Goal: Task Accomplishment & Management: Complete application form

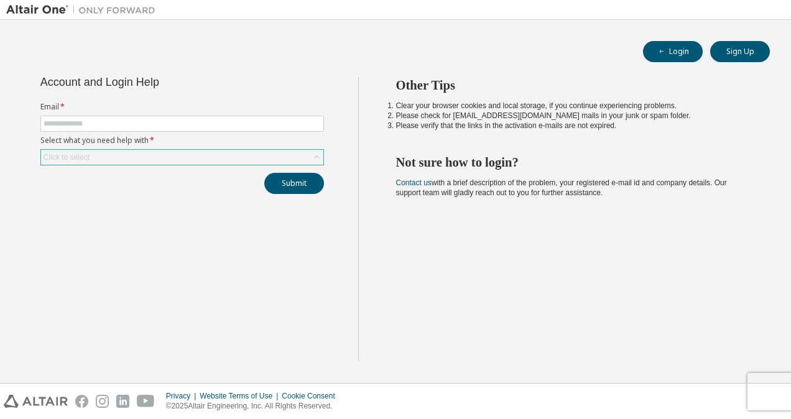
click at [121, 158] on div "Click to select" at bounding box center [182, 157] width 282 height 15
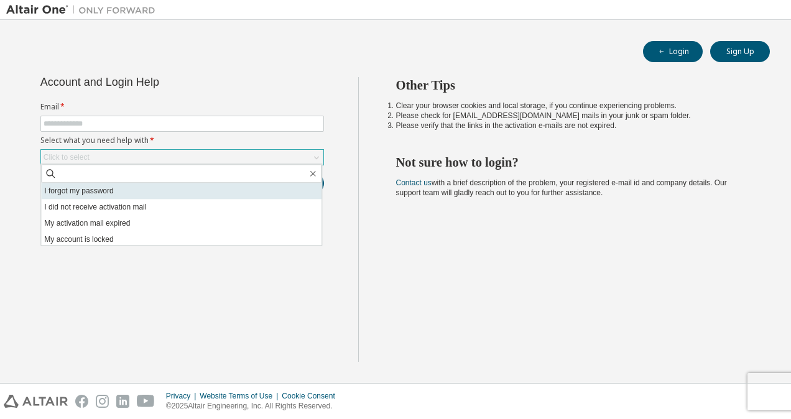
click at [106, 189] on li "I forgot my password" at bounding box center [181, 191] width 281 height 16
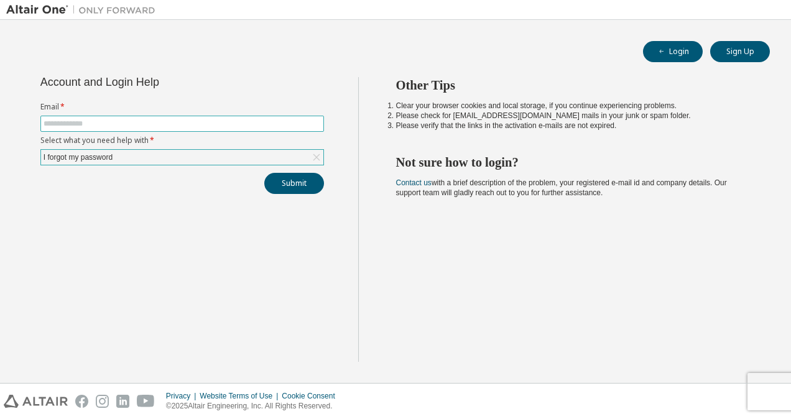
click at [141, 126] on input "text" at bounding box center [182, 124] width 277 height 10
type input "**********"
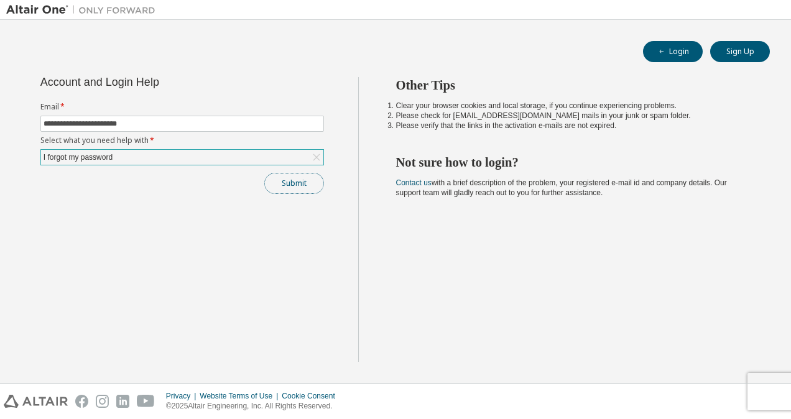
click at [302, 189] on button "Submit" at bounding box center [294, 183] width 60 height 21
click at [299, 179] on button "Submit" at bounding box center [294, 183] width 60 height 21
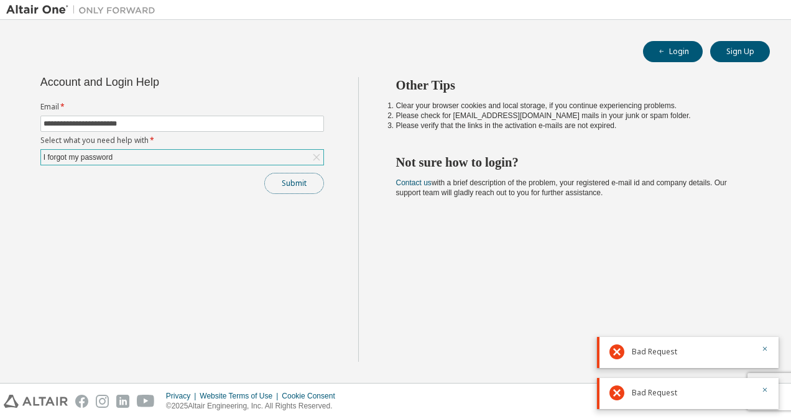
click at [285, 175] on button "Submit" at bounding box center [294, 183] width 60 height 21
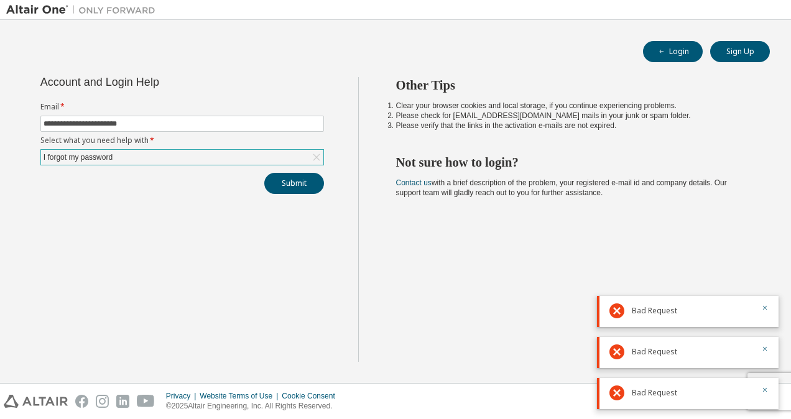
click at [770, 309] on div "Bad Request" at bounding box center [688, 311] width 182 height 31
click at [747, 56] on button "Sign Up" at bounding box center [740, 51] width 60 height 21
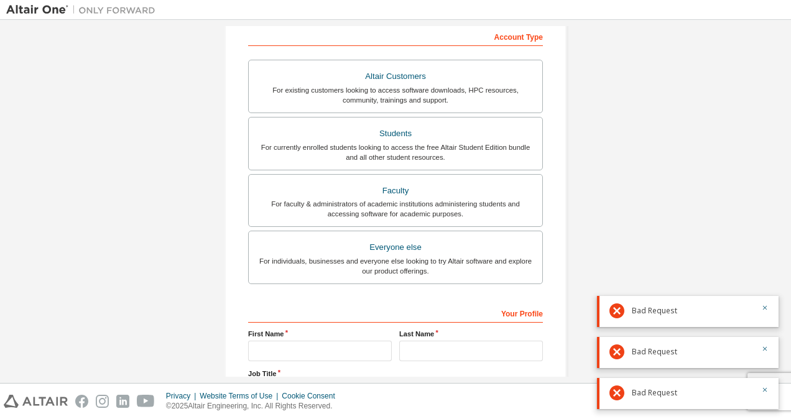
scroll to position [199, 0]
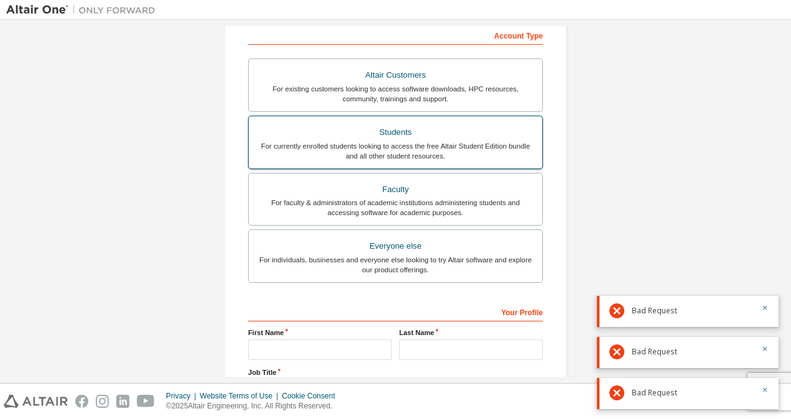
click at [383, 128] on div "Students" at bounding box center [395, 132] width 279 height 17
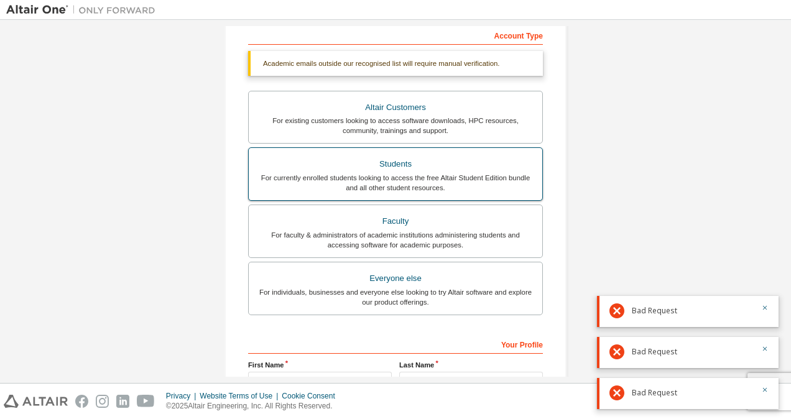
scroll to position [337, 0]
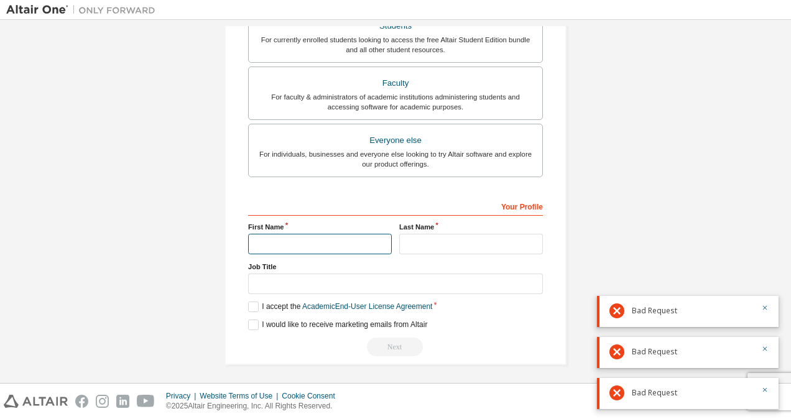
click at [328, 242] on input "text" at bounding box center [320, 244] width 144 height 21
type input "*****"
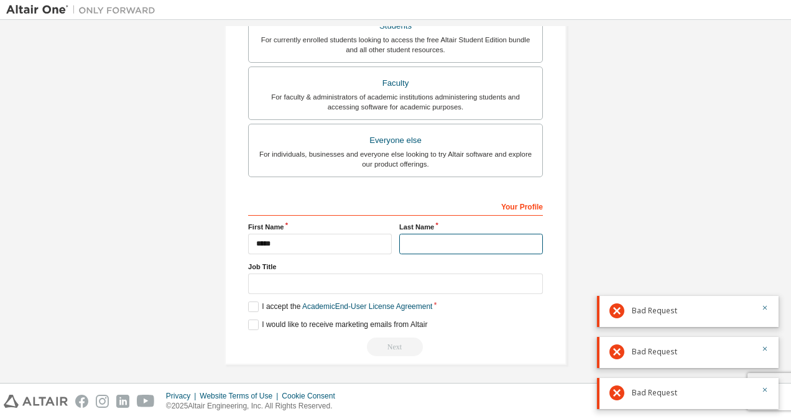
click at [440, 246] on input "text" at bounding box center [471, 244] width 144 height 21
type input "********"
click at [254, 307] on label "I accept the Academic End-User License Agreement" at bounding box center [340, 307] width 184 height 11
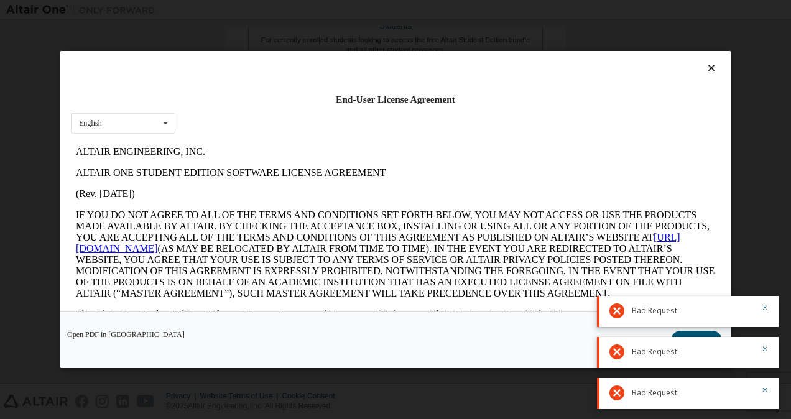
scroll to position [0, 0]
click at [761, 310] on icon "button" at bounding box center [764, 307] width 7 height 7
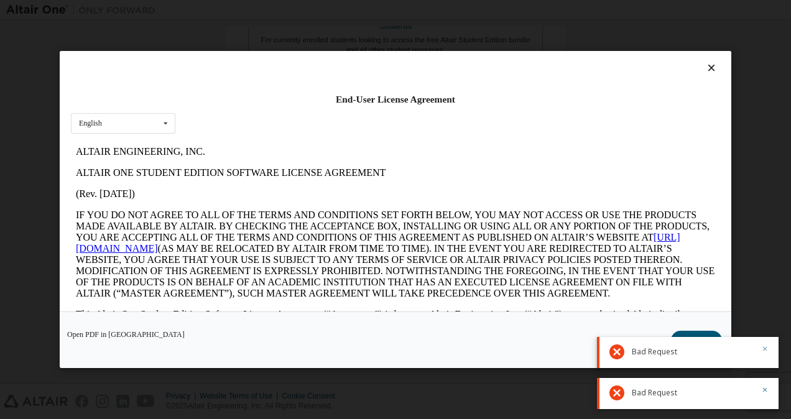
click at [763, 350] on icon "button" at bounding box center [765, 349] width 4 height 4
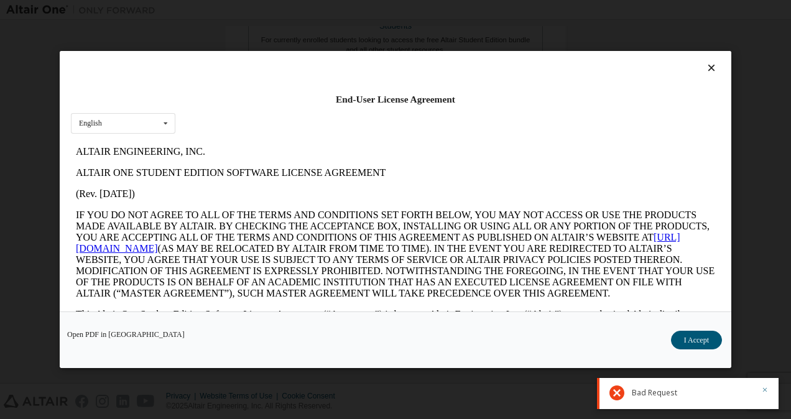
click at [764, 387] on icon "button" at bounding box center [764, 389] width 7 height 7
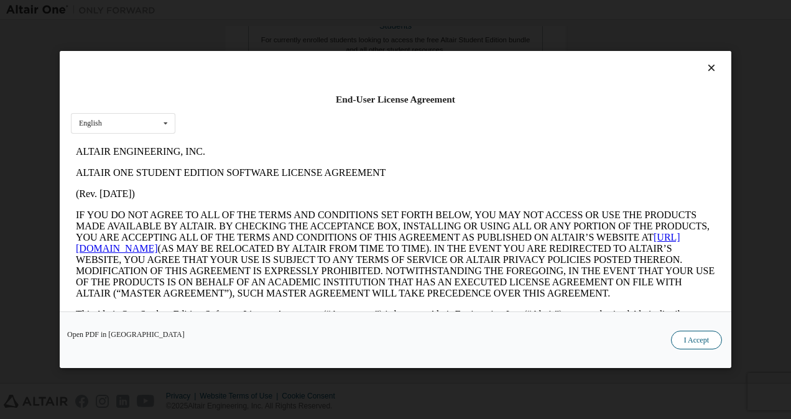
click at [711, 343] on button "I Accept" at bounding box center [696, 340] width 51 height 19
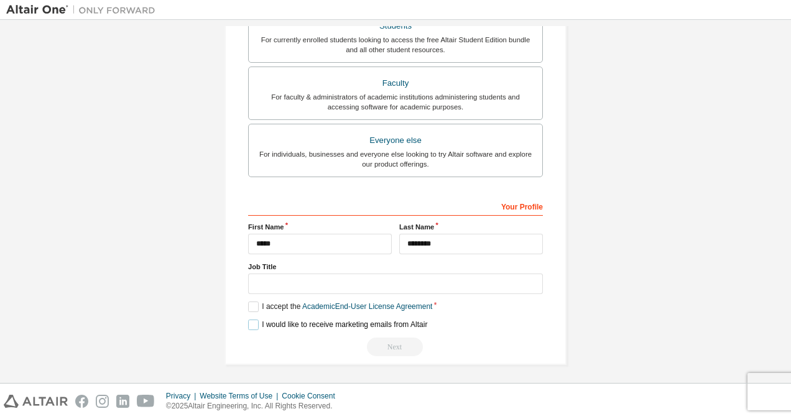
click at [253, 325] on label "I would like to receive marketing emails from Altair" at bounding box center [337, 325] width 179 height 11
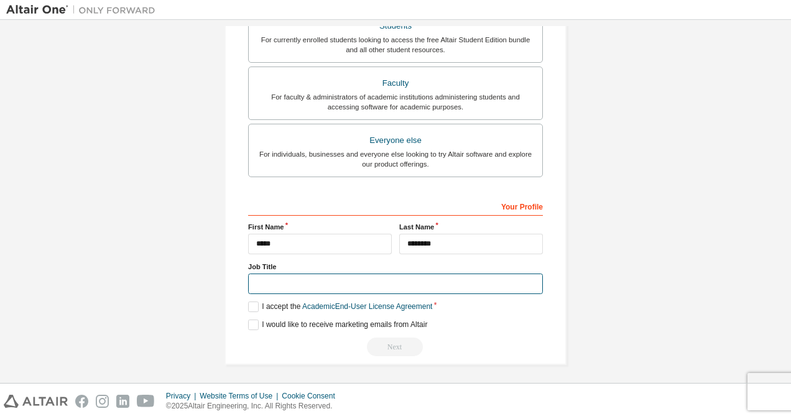
click at [300, 282] on input "text" at bounding box center [395, 284] width 295 height 21
type input "*******"
click at [402, 342] on div "Next" at bounding box center [395, 347] width 295 height 19
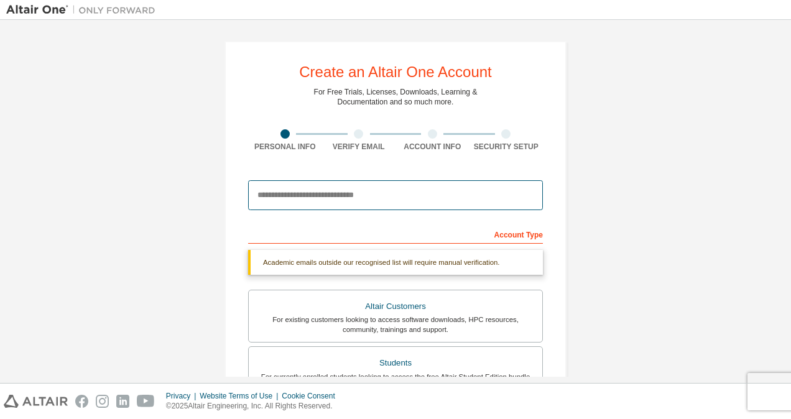
click at [364, 198] on input "email" at bounding box center [395, 195] width 295 height 30
type input "**********"
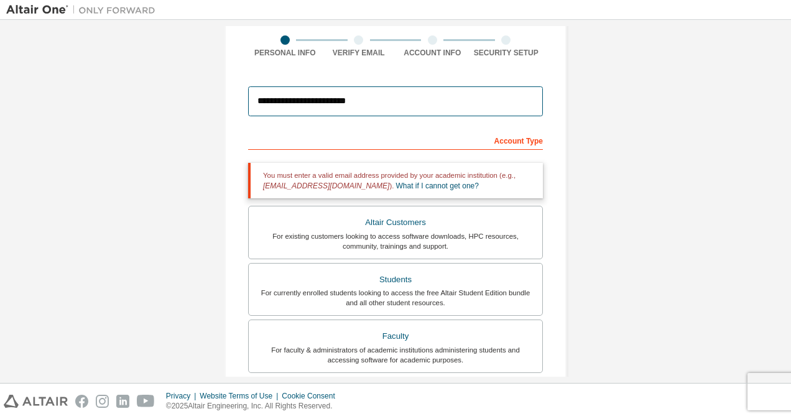
scroll to position [95, 0]
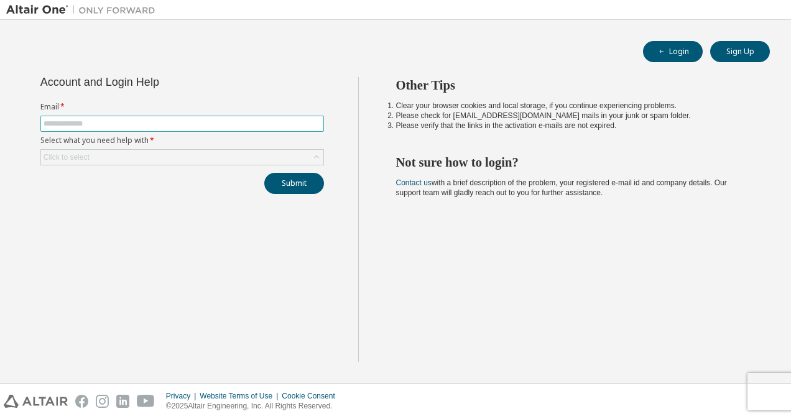
click at [230, 122] on input "text" at bounding box center [182, 124] width 277 height 10
type input "**********"
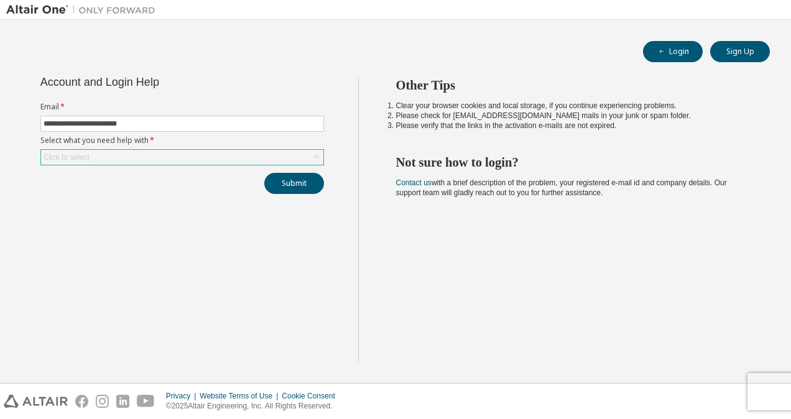
click at [73, 154] on div "Click to select" at bounding box center [67, 157] width 46 height 10
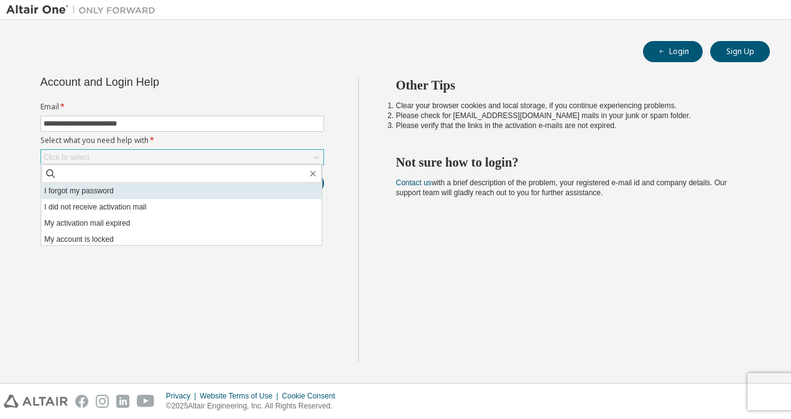
click at [73, 195] on li "I forgot my password" at bounding box center [181, 191] width 281 height 16
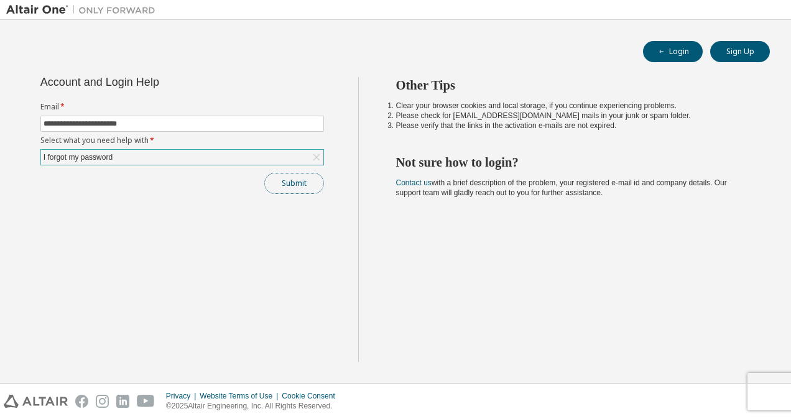
click at [291, 175] on button "Submit" at bounding box center [294, 183] width 60 height 21
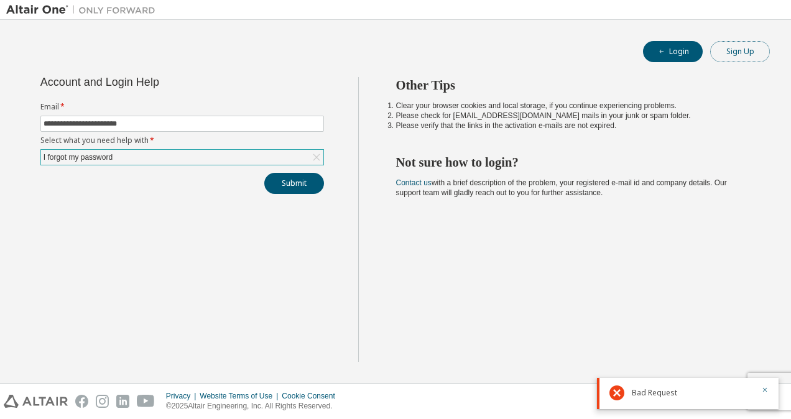
click at [745, 47] on button "Sign Up" at bounding box center [740, 51] width 60 height 21
